Goal: Information Seeking & Learning: Learn about a topic

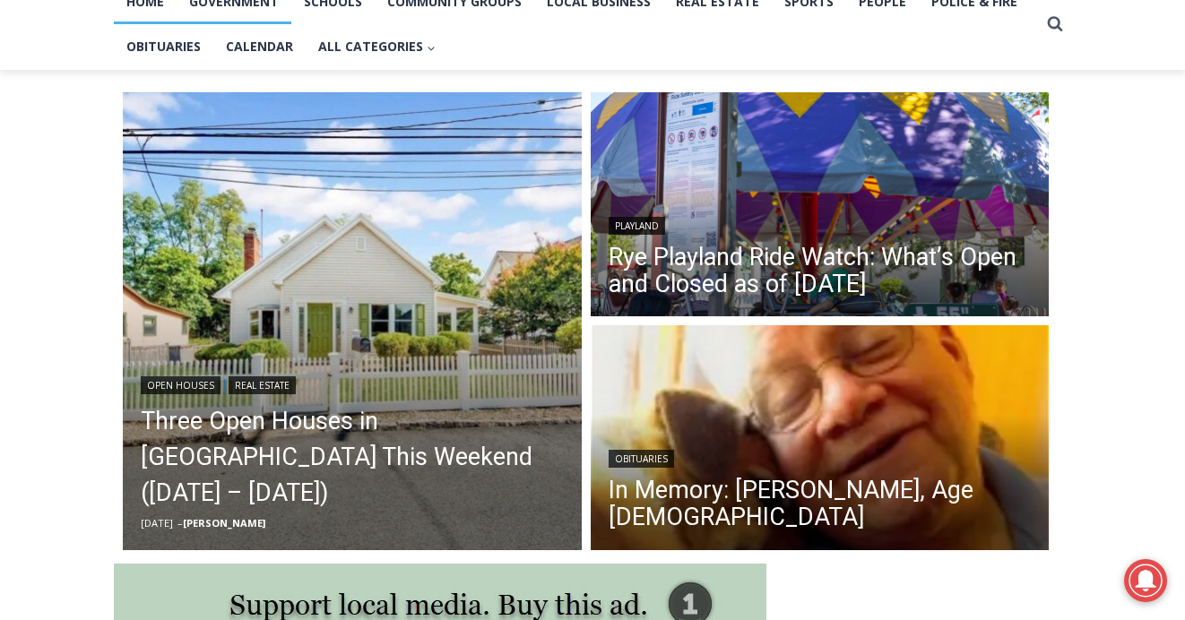
scroll to position [438, 0]
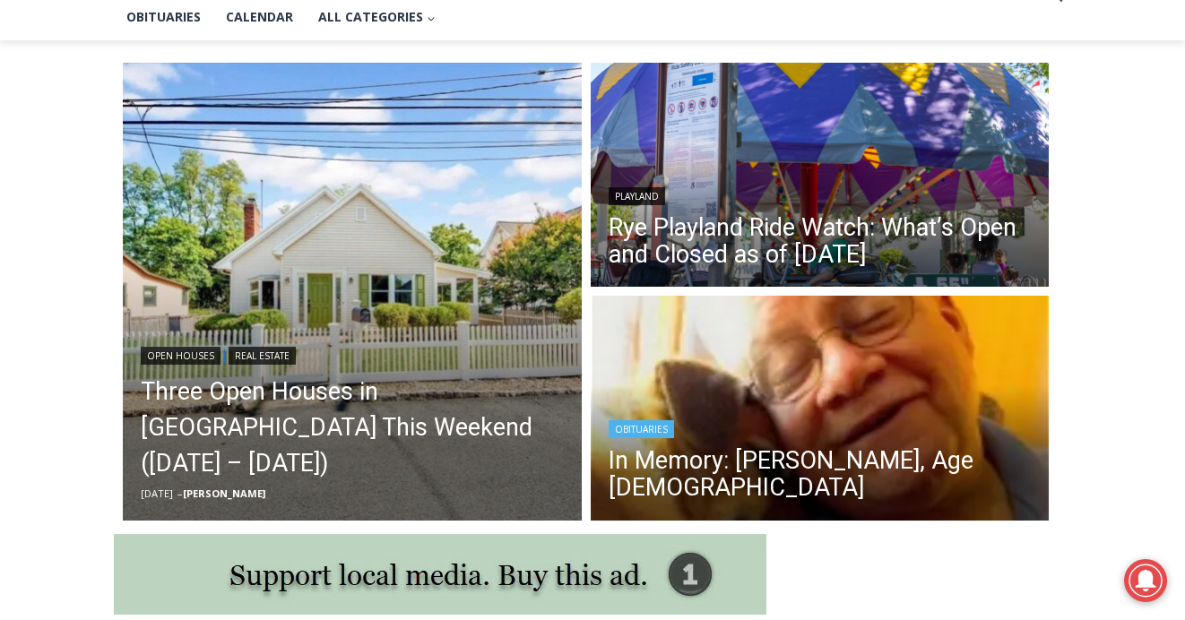
click at [829, 419] on div "Obituaries" at bounding box center [820, 428] width 423 height 22
click at [851, 392] on img "Read More In Memory: Patrick A. Auriemma Jr., Age 70" at bounding box center [820, 410] width 459 height 229
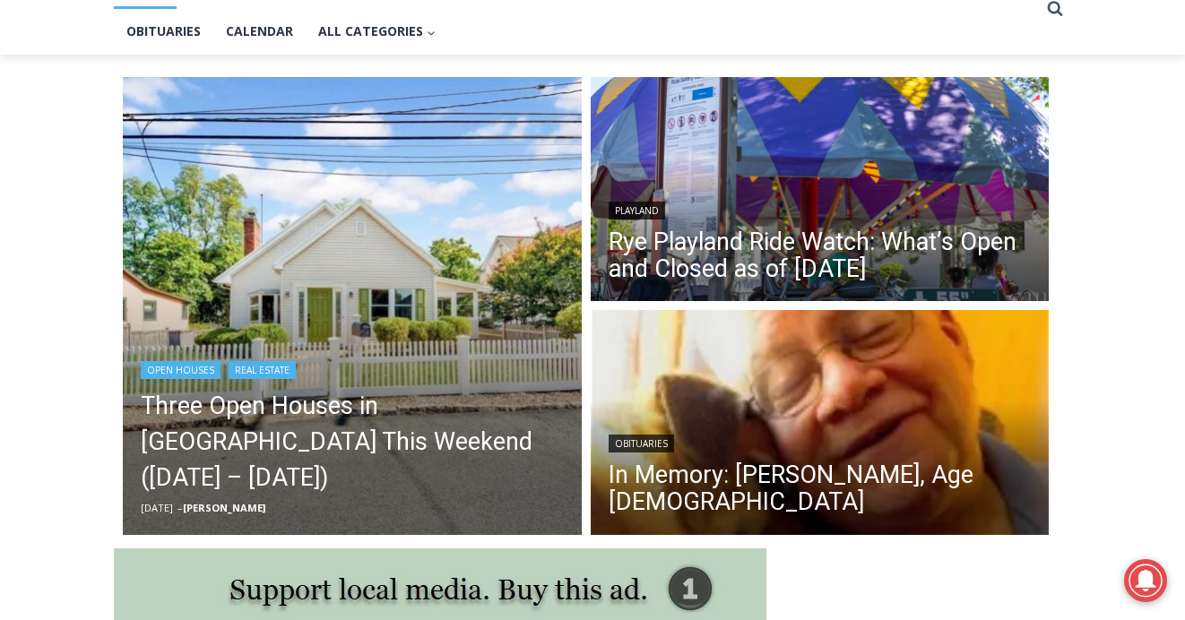
click at [281, 284] on img "Read More Three Open Houses in Rye This Weekend (August 16 – 17)" at bounding box center [352, 306] width 459 height 459
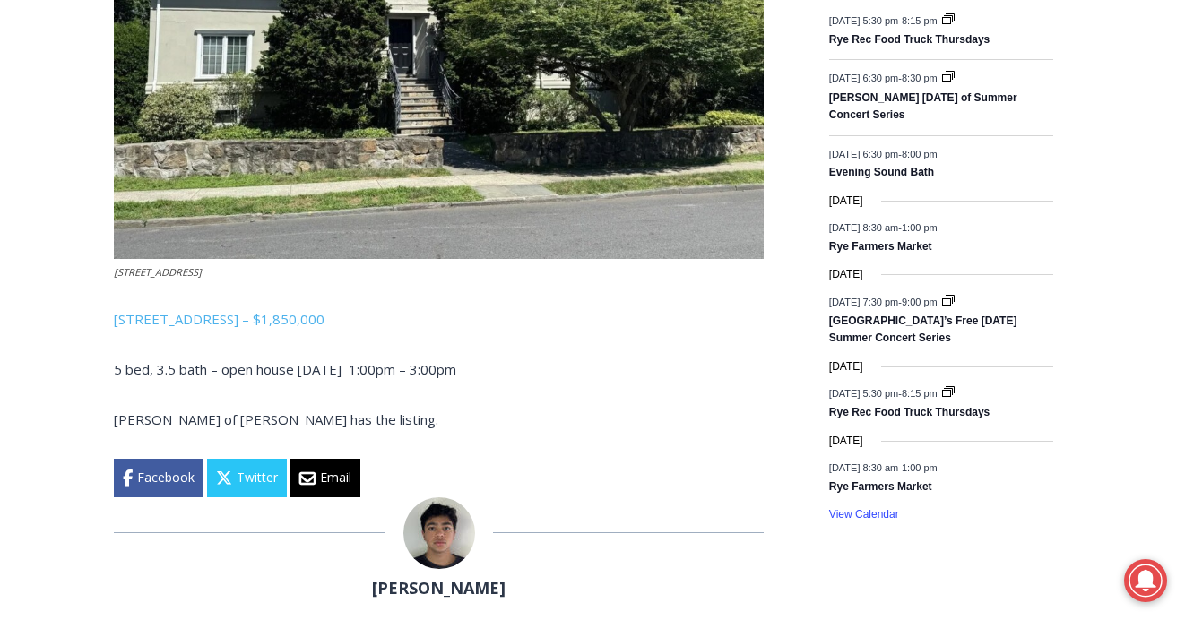
scroll to position [2515, 0]
